Goal: Task Accomplishment & Management: Use online tool/utility

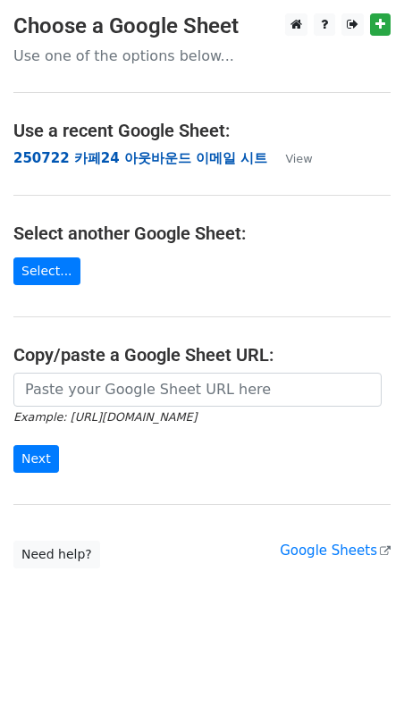
click at [156, 161] on strong "250722 카페24 아웃바운드 이메일 시트" at bounding box center [140, 158] width 254 height 16
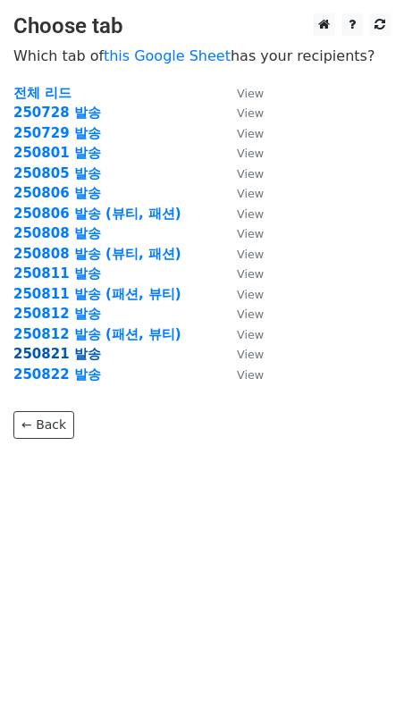
click at [73, 350] on strong "250821 발송" at bounding box center [57, 354] width 88 height 16
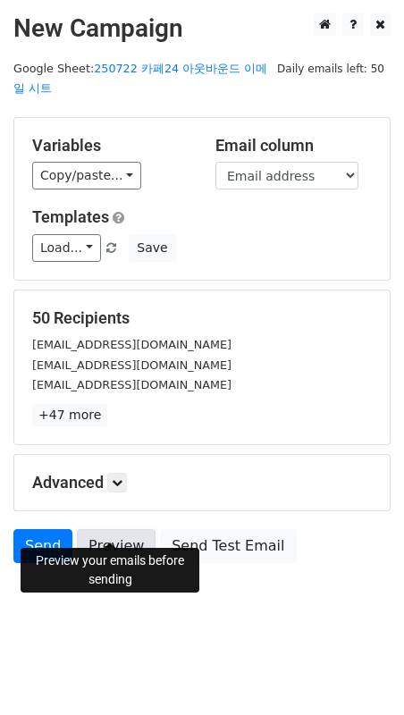
click at [104, 529] on link "Preview" at bounding box center [116, 546] width 79 height 34
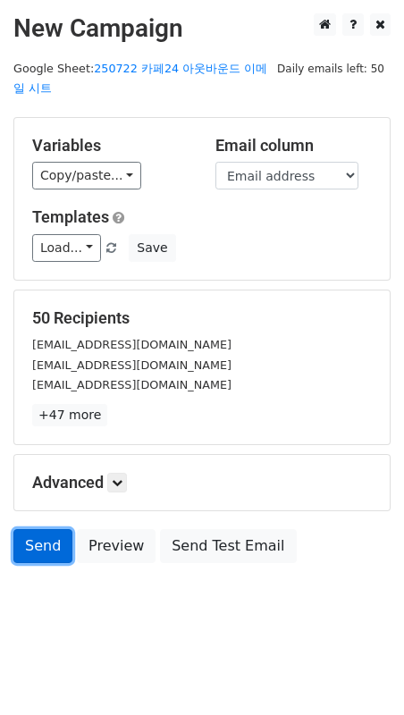
click at [42, 529] on link "Send" at bounding box center [42, 546] width 59 height 34
